Goal: Task Accomplishment & Management: Manage account settings

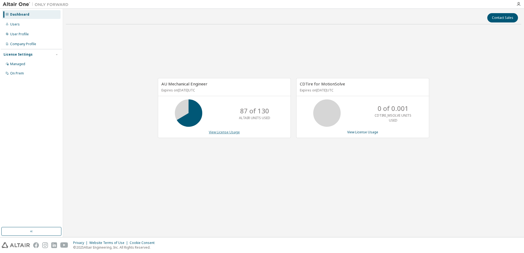
click at [217, 132] on link "View License Usage" at bounding box center [224, 132] width 31 height 5
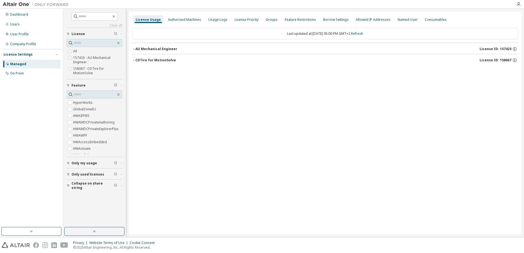
click at [133, 50] on icon "button" at bounding box center [133, 48] width 3 height 3
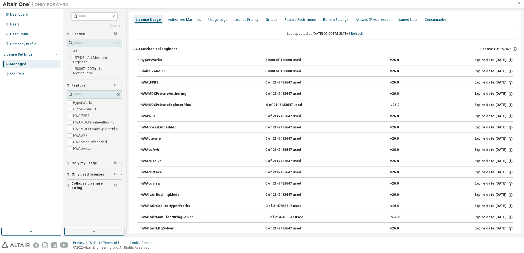
click at [137, 70] on icon "button" at bounding box center [138, 71] width 3 height 3
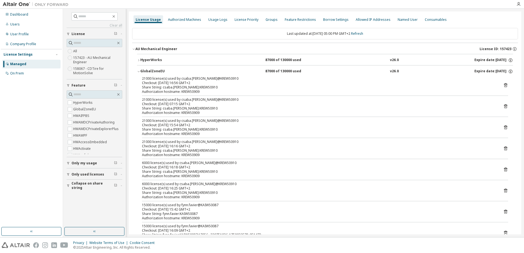
click at [90, 185] on span "Collapse on share string" at bounding box center [93, 185] width 42 height 9
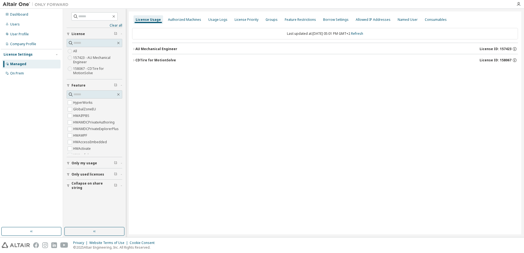
click at [134, 48] on icon "button" at bounding box center [133, 48] width 3 height 3
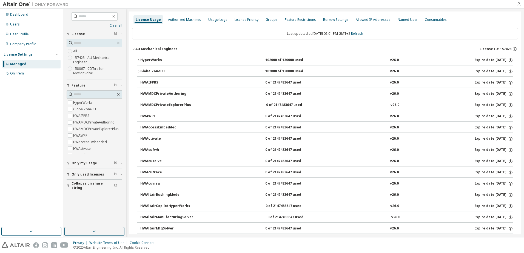
click at [138, 70] on button "GlobalZoneEU 102000 of 130000 used v26.0 Expire date: [DATE]" at bounding box center [325, 72] width 376 height 12
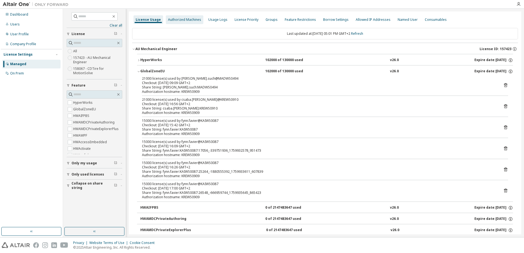
click at [182, 20] on div "Authorized Machines" at bounding box center [184, 20] width 33 height 4
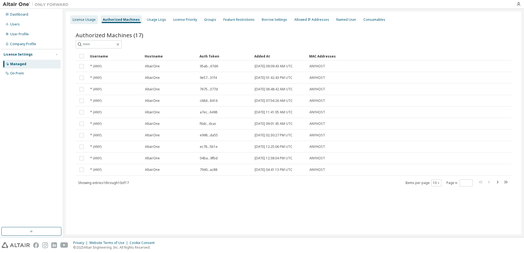
click at [87, 18] on div "License Usage" at bounding box center [84, 20] width 23 height 4
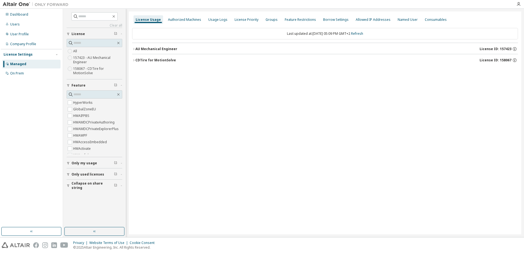
click at [134, 59] on icon "button" at bounding box center [133, 60] width 3 height 3
click at [134, 47] on button "AU Mechanical Engineer License ID: 157423" at bounding box center [325, 49] width 386 height 12
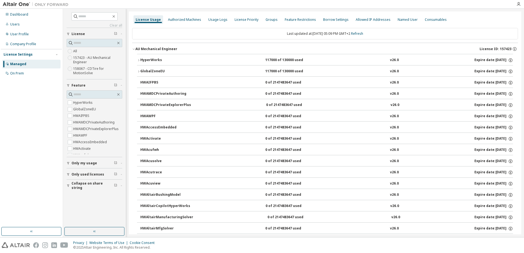
click at [140, 59] on icon "button" at bounding box center [138, 60] width 3 height 3
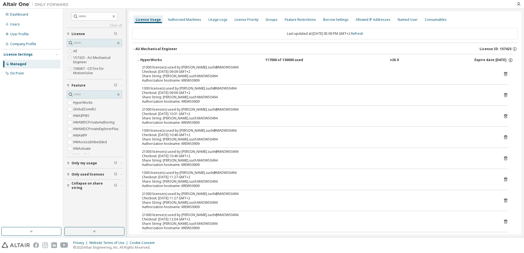
click at [84, 185] on span "Collapse on share string" at bounding box center [93, 185] width 42 height 9
click at [77, 192] on label "Yes" at bounding box center [76, 194] width 7 height 7
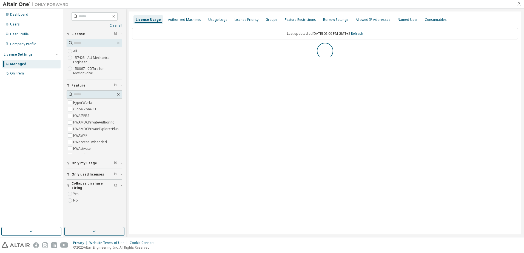
click at [87, 174] on span "Only used licenses" at bounding box center [88, 174] width 33 height 4
click at [76, 181] on label "Yes" at bounding box center [76, 183] width 7 height 7
click at [143, 51] on div "AU Mechanical Engineer" at bounding box center [156, 49] width 42 height 4
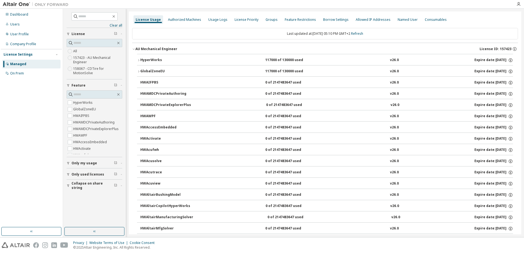
click at [89, 178] on button "Only used licenses" at bounding box center [95, 175] width 56 height 12
click at [75, 183] on label "Yes" at bounding box center [76, 183] width 7 height 7
click at [155, 61] on div "HyperWorks" at bounding box center [164, 60] width 49 height 5
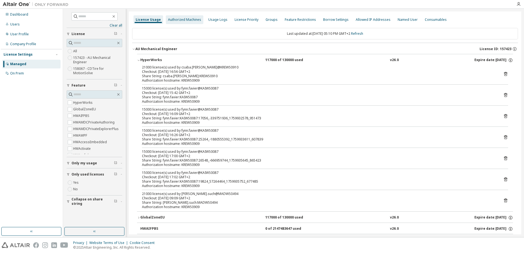
click at [183, 22] on div "Authorized Machines" at bounding box center [184, 20] width 33 height 4
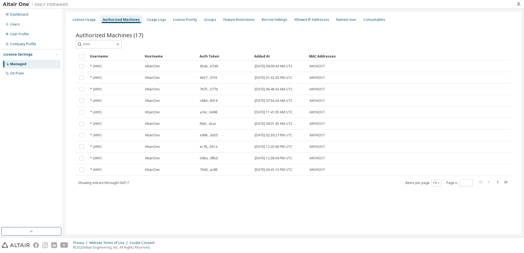
click at [497, 182] on icon "button" at bounding box center [497, 182] width 7 height 7
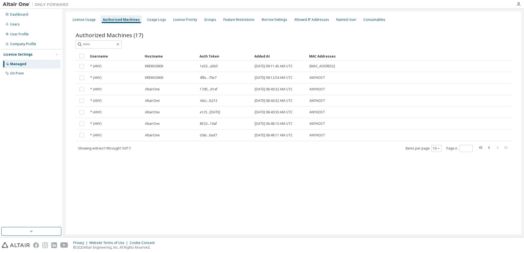
click at [486, 147] on span at bounding box center [493, 148] width 31 height 8
click at [487, 147] on icon "button" at bounding box center [489, 147] width 7 height 7
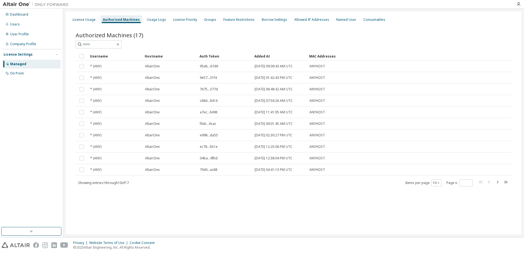
click at [498, 184] on icon "button" at bounding box center [497, 182] width 7 height 7
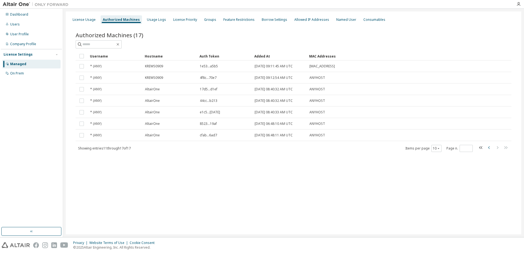
click at [488, 148] on icon "button" at bounding box center [489, 147] width 7 height 7
type input "*"
